Goal: Information Seeking & Learning: Learn about a topic

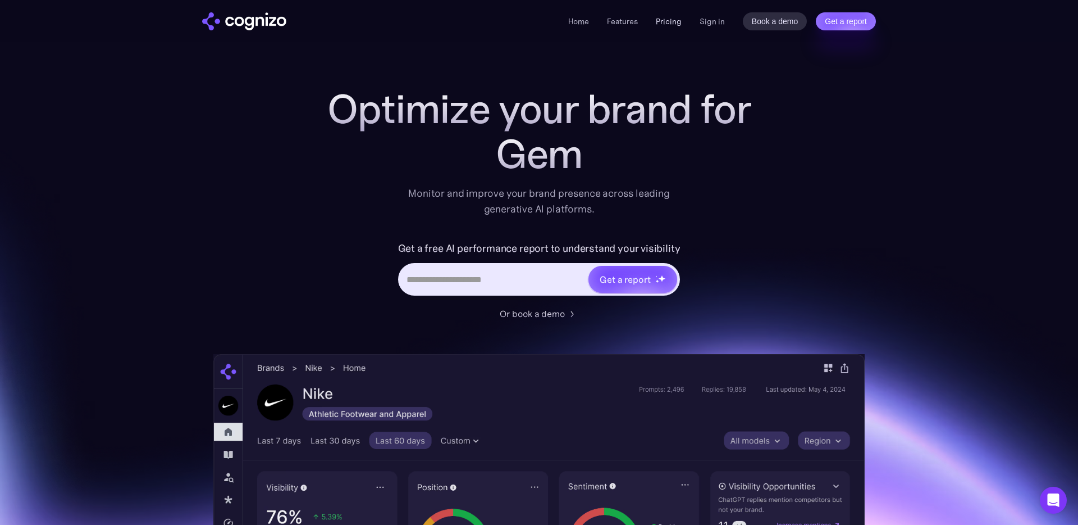
click at [674, 23] on link "Pricing" at bounding box center [669, 21] width 26 height 10
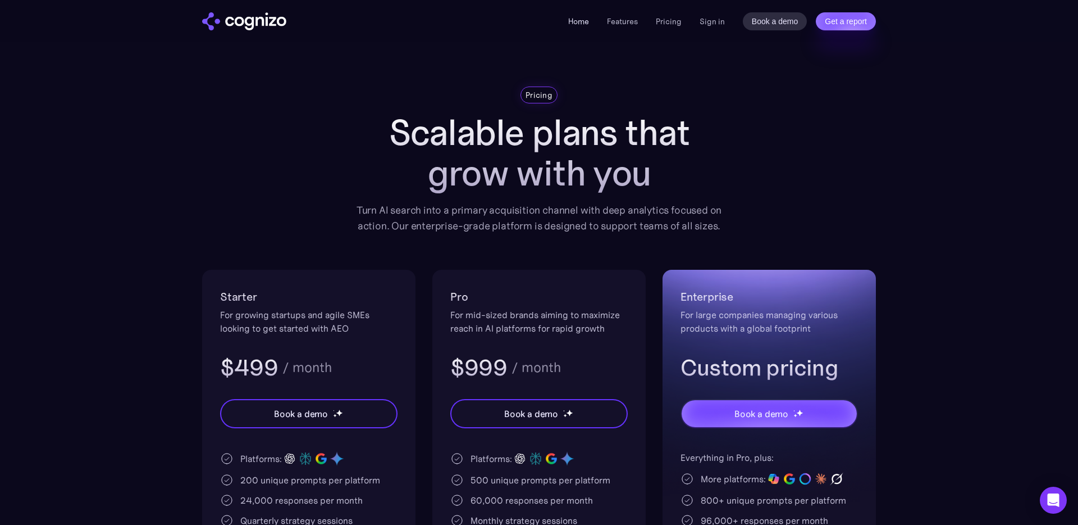
click at [581, 21] on link "Home" at bounding box center [578, 21] width 21 height 10
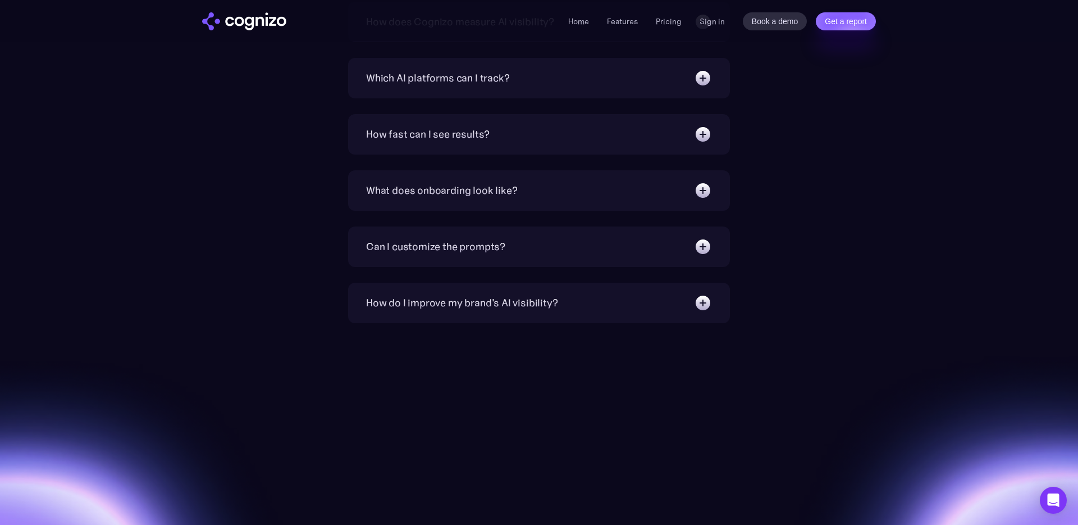
scroll to position [4019, 0]
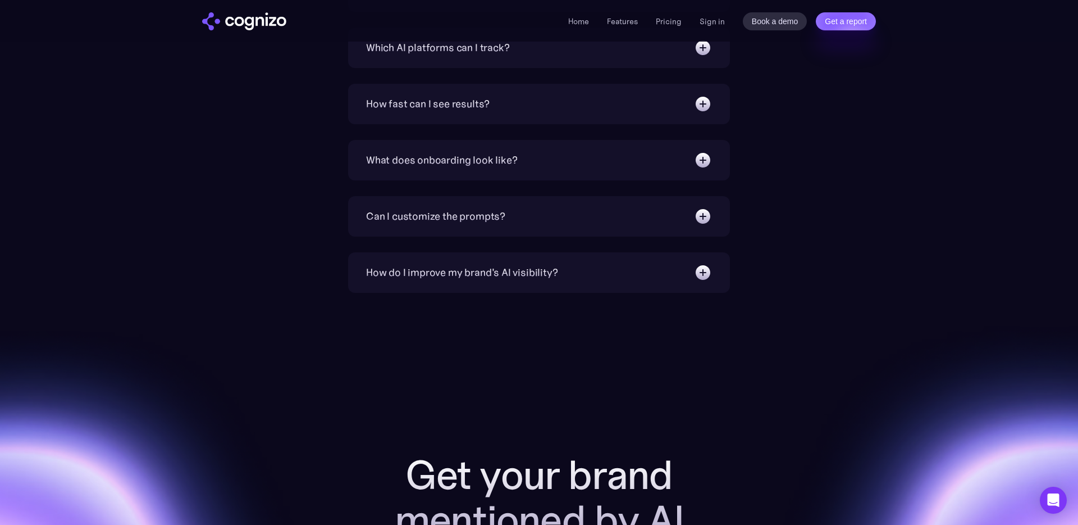
click at [497, 233] on div "Can I customize the prompts? Absolutely. Our prompt generation engine will give…" at bounding box center [539, 216] width 382 height 40
click at [504, 224] on div "Can I customize the prompts?" at bounding box center [435, 216] width 139 height 16
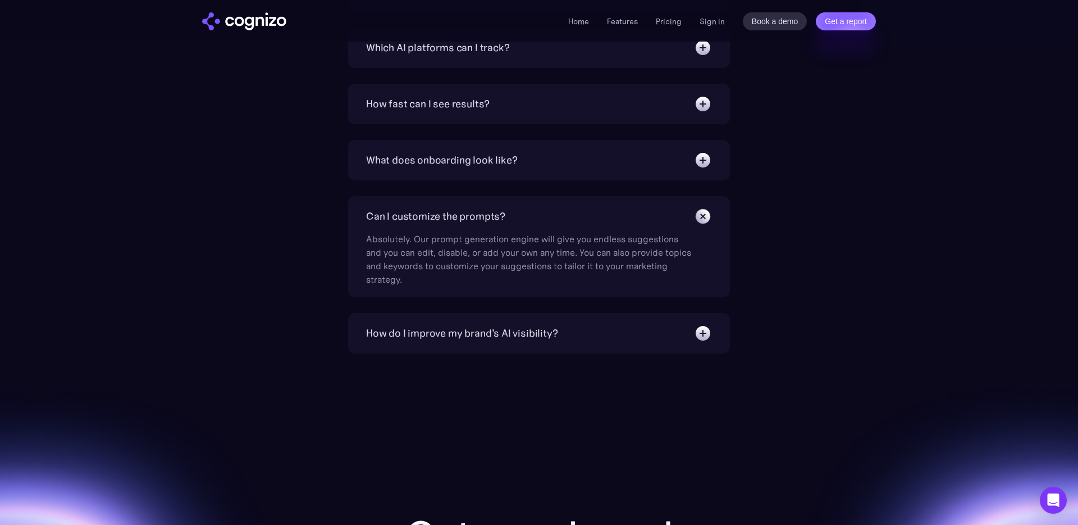
click at [504, 224] on div "Can I customize the prompts?" at bounding box center [435, 216] width 139 height 16
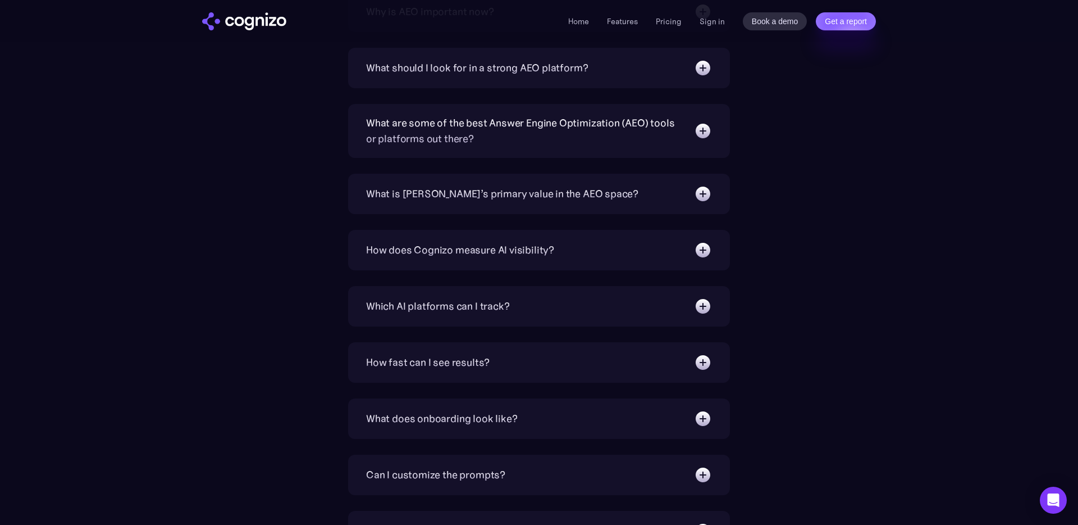
scroll to position [3760, 0]
click at [473, 194] on div "What is [PERSON_NAME]’s primary value in the AEO space?" at bounding box center [502, 195] width 272 height 16
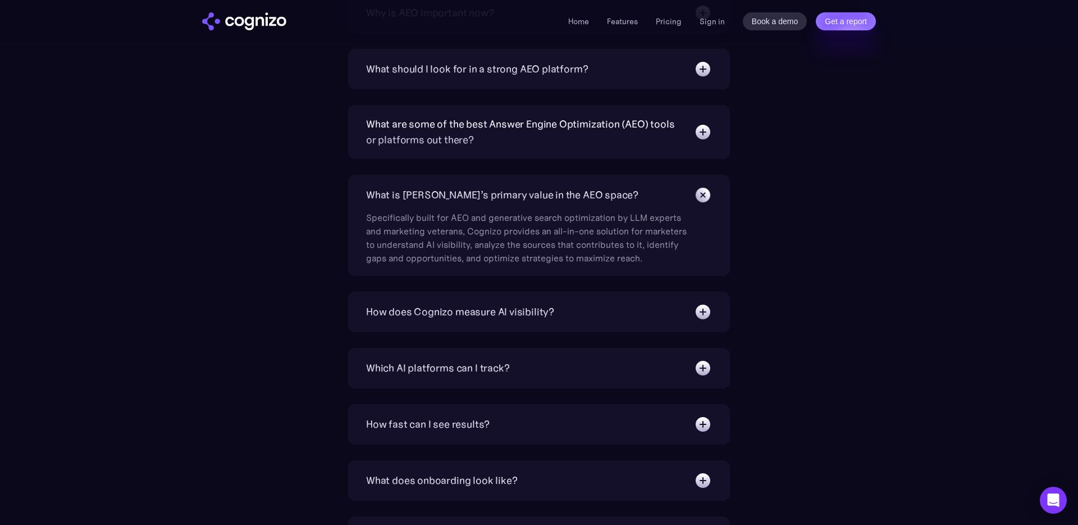
click at [473, 194] on div "What is [PERSON_NAME]’s primary value in the AEO space?" at bounding box center [502, 195] width 272 height 16
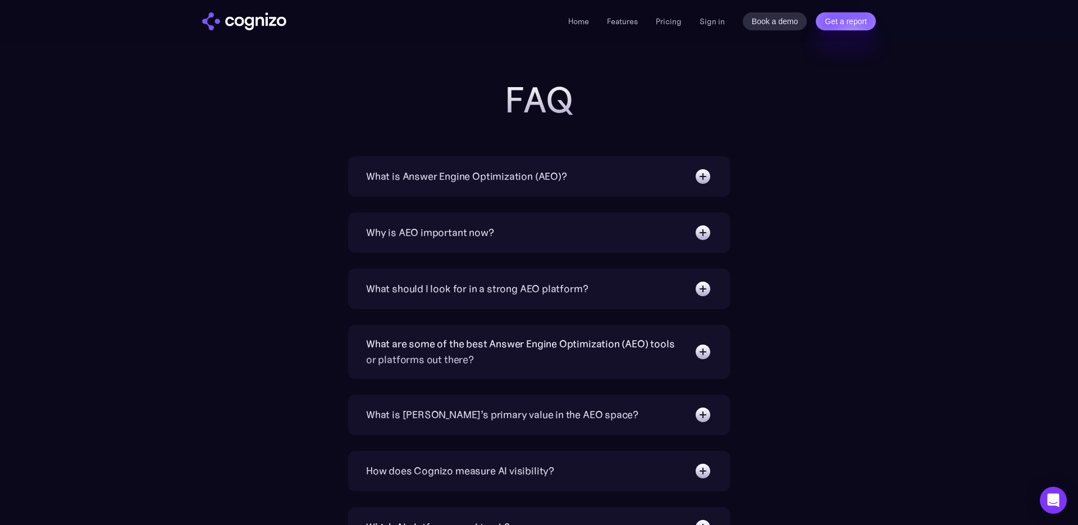
scroll to position [3535, 0]
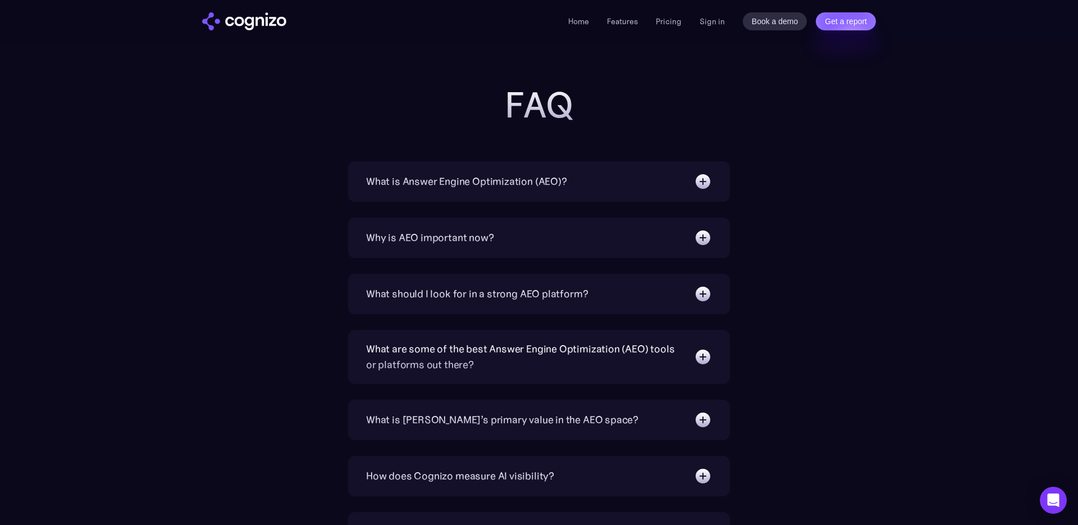
click at [443, 248] on div "Why is AEO important now? With increasing reliance on generative AI chatbots fo…" at bounding box center [539, 237] width 382 height 40
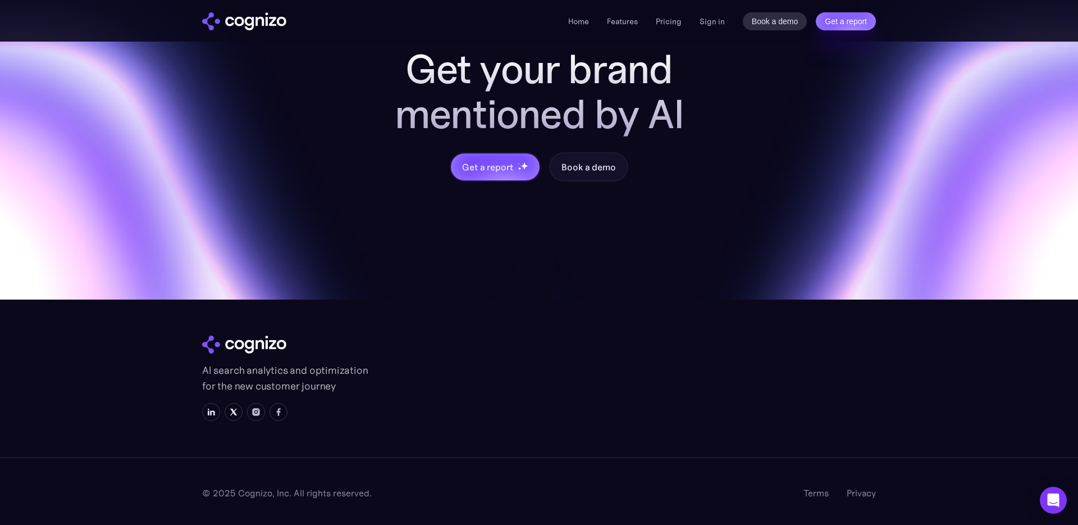
scroll to position [4424, 0]
